Goal: Information Seeking & Learning: Learn about a topic

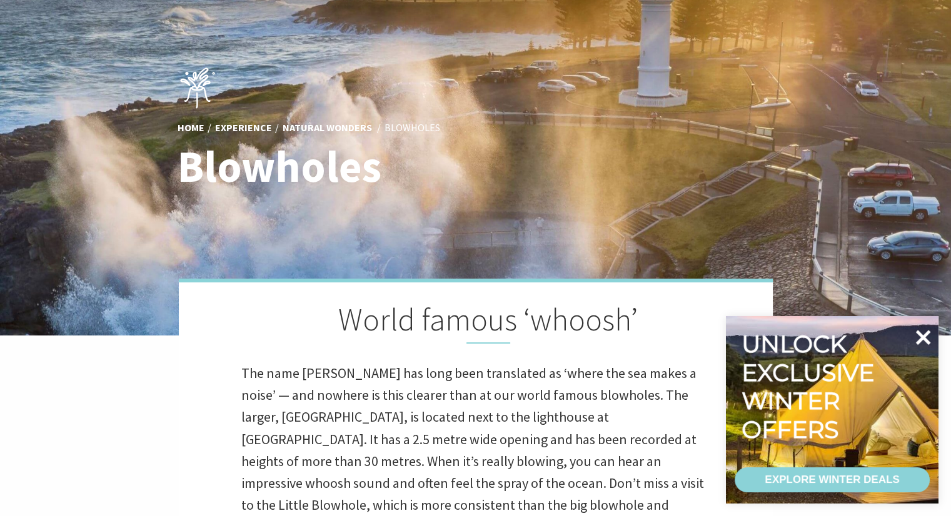
scroll to position [26, 966]
click at [920, 344] on icon at bounding box center [923, 338] width 30 height 30
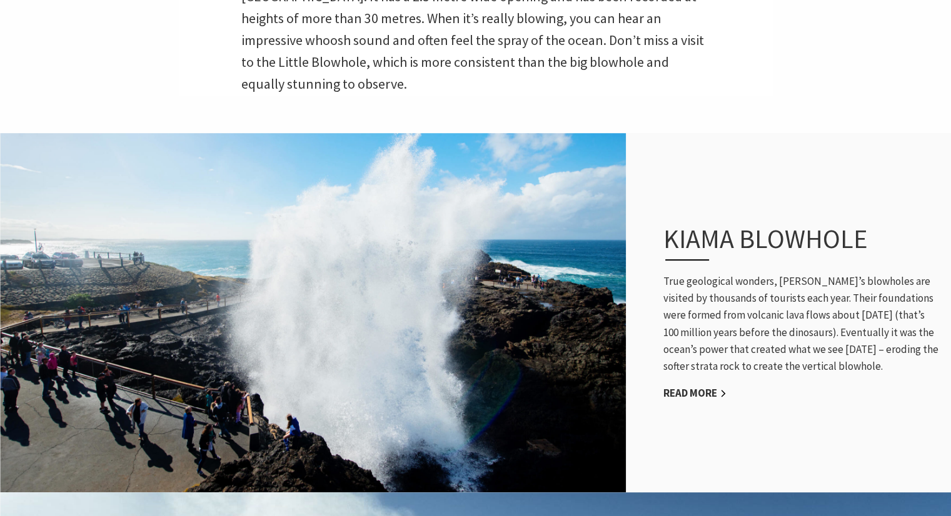
scroll to position [509, 0]
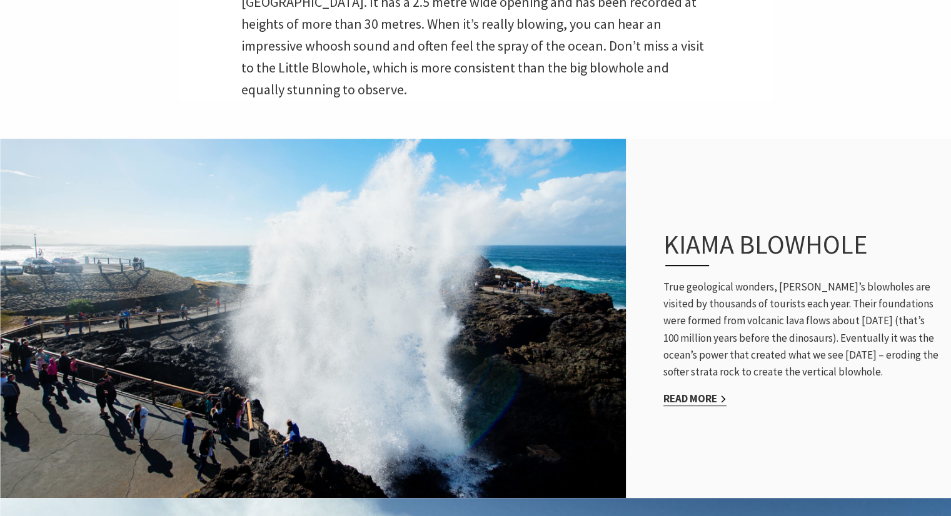
click at [698, 392] on link "Read More" at bounding box center [694, 399] width 63 height 14
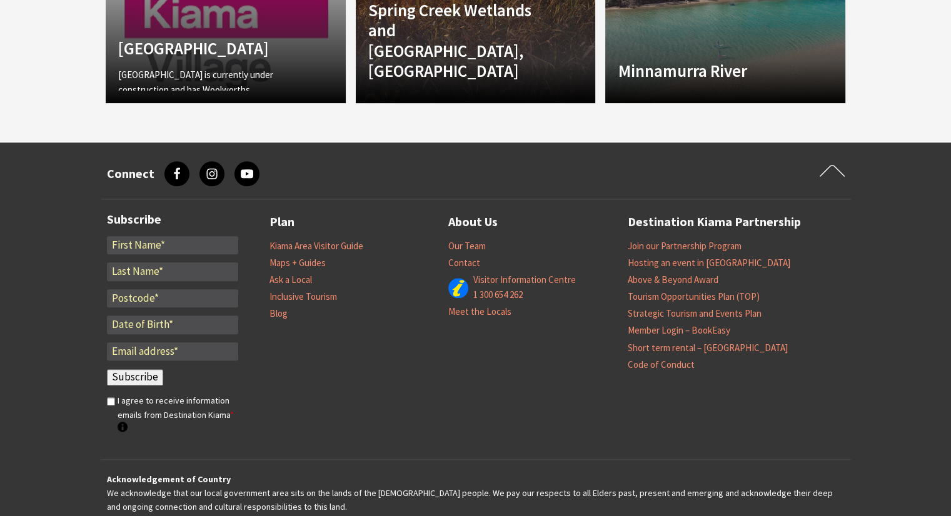
scroll to position [1414, 0]
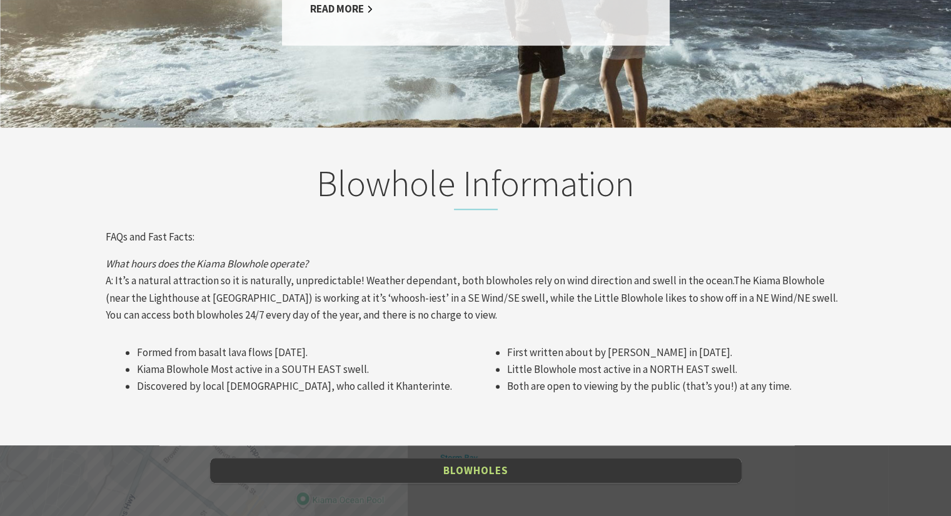
scroll to position [1238, 0]
